Goal: Book appointment/travel/reservation

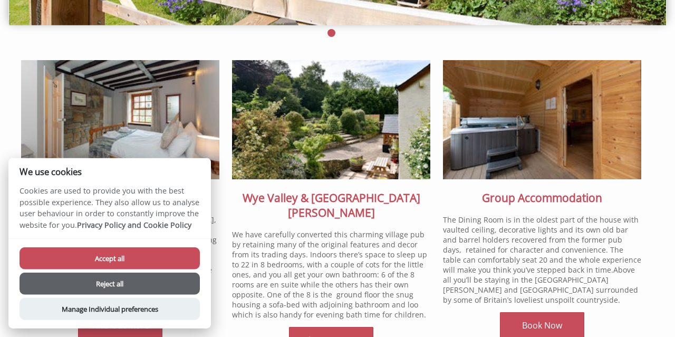
scroll to position [271, 0]
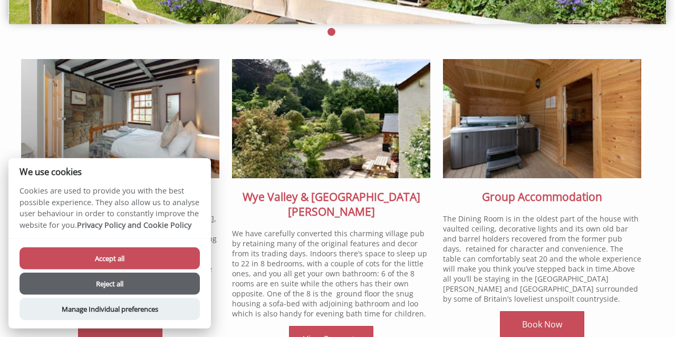
click at [159, 281] on button "Reject all" at bounding box center [110, 284] width 180 height 22
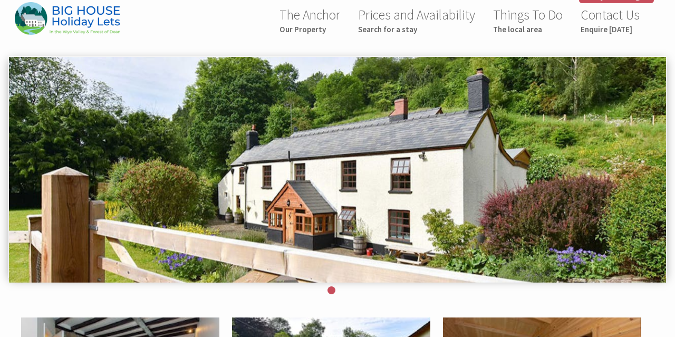
scroll to position [9, 0]
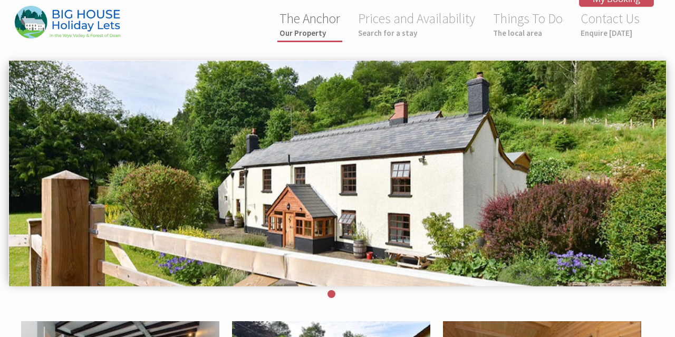
click at [312, 15] on link "The Anchor Our Property" at bounding box center [310, 24] width 61 height 28
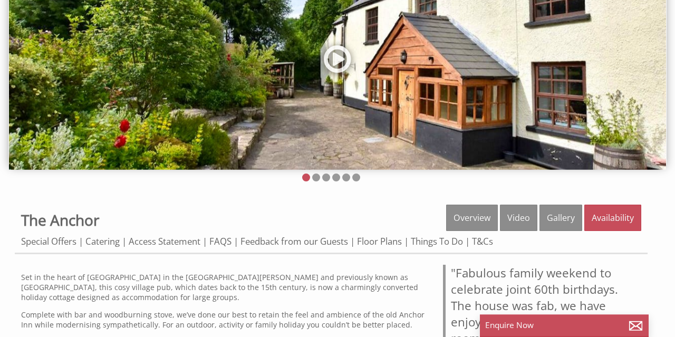
scroll to position [124, 0]
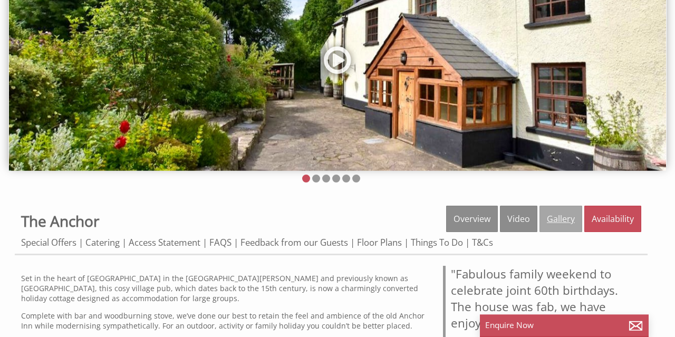
click at [563, 217] on link "Gallery" at bounding box center [561, 219] width 43 height 26
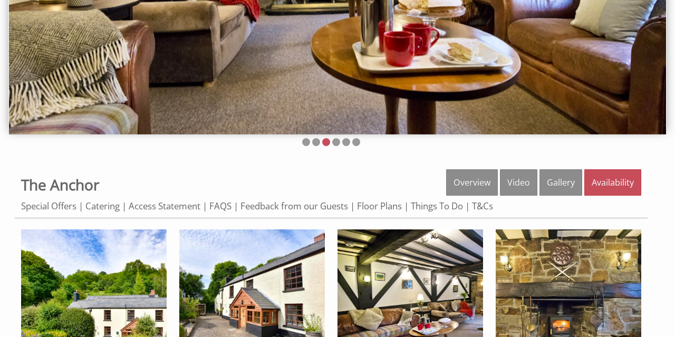
scroll to position [164, 0]
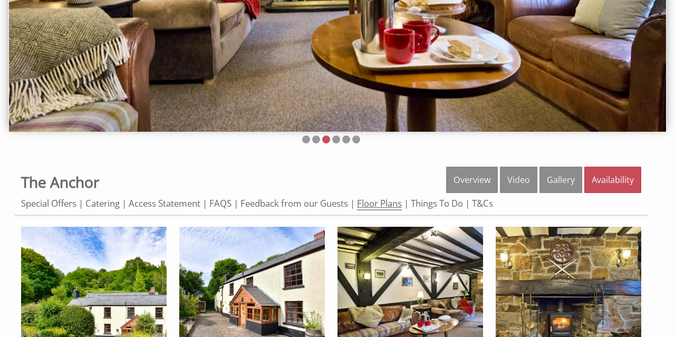
click at [381, 202] on link "Floor Plans" at bounding box center [379, 203] width 45 height 13
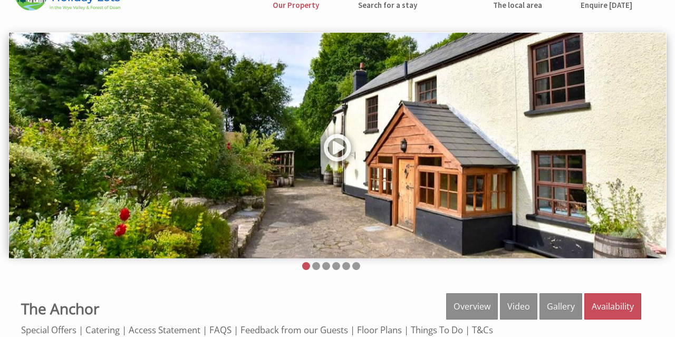
scroll to position [12, 0]
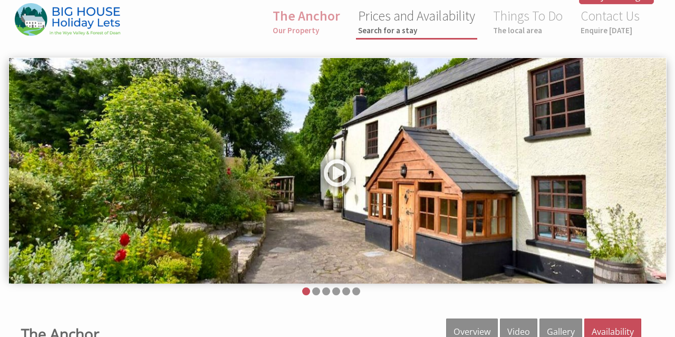
click at [418, 28] on small "Search for a stay" at bounding box center [416, 30] width 117 height 10
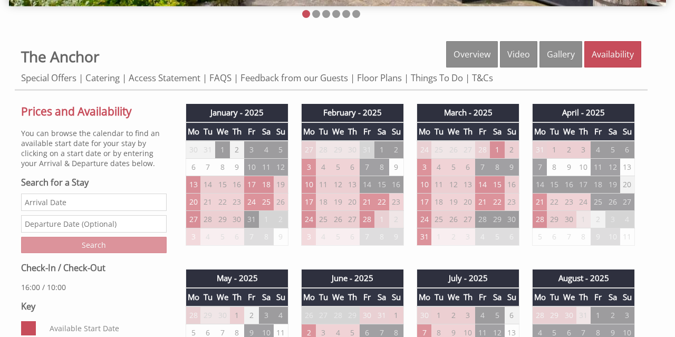
scroll to position [293, 0]
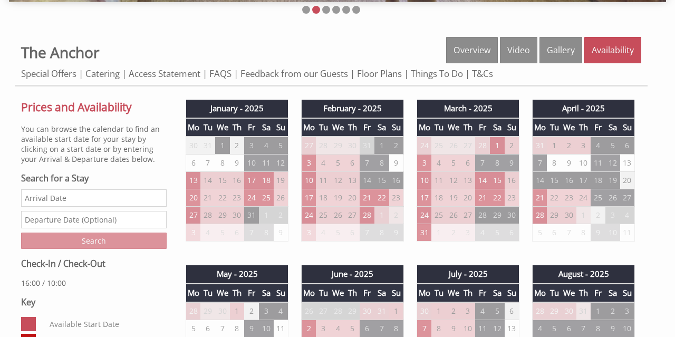
click at [73, 195] on input "Date" at bounding box center [94, 197] width 146 height 17
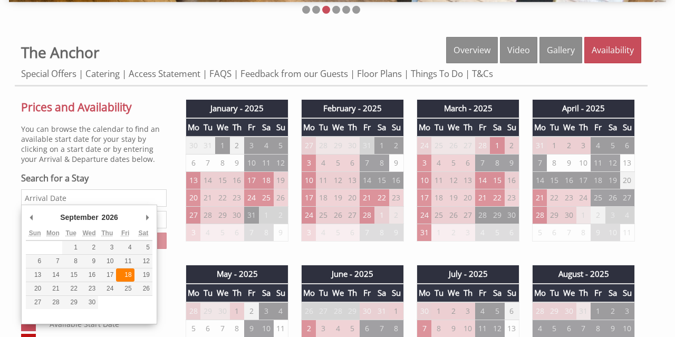
type input "18/09/2026"
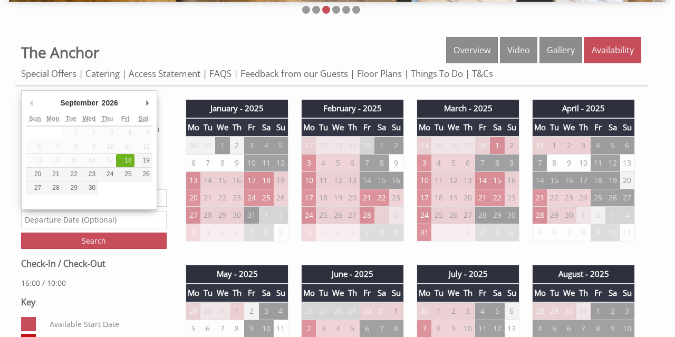
click at [93, 219] on input "text" at bounding box center [94, 219] width 146 height 17
type input "20/09/2026"
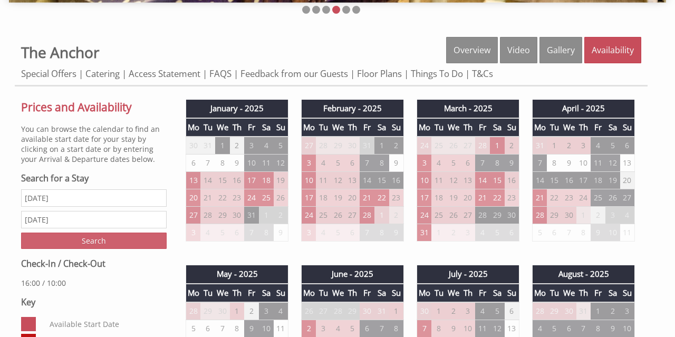
click at [97, 237] on input "Search" at bounding box center [94, 241] width 146 height 16
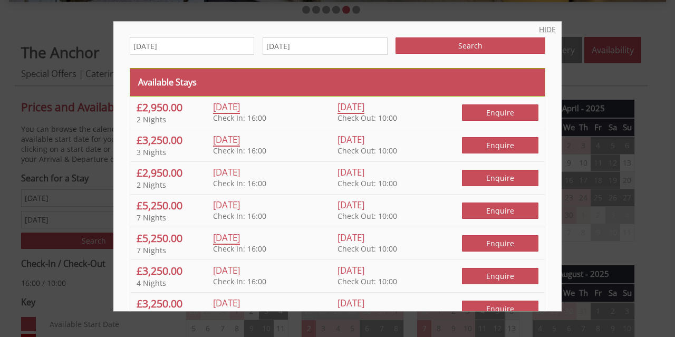
click at [543, 28] on link "HIDE" at bounding box center [547, 29] width 17 height 10
